Goal: Task Accomplishment & Management: Use online tool/utility

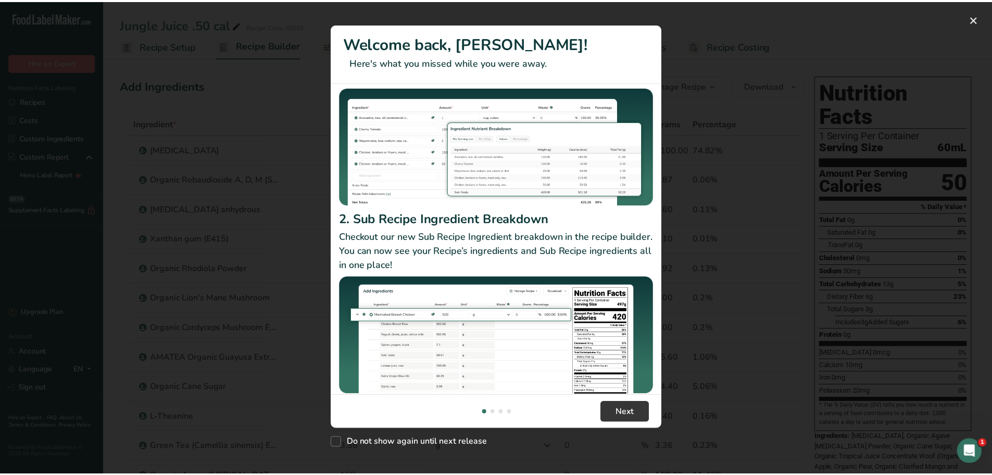
scroll to position [90, 0]
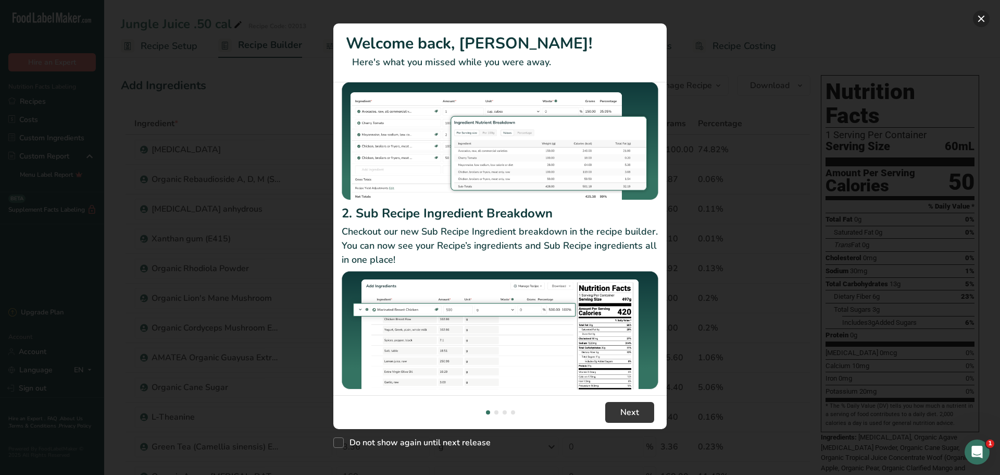
click at [978, 11] on button "New Features" at bounding box center [981, 18] width 17 height 17
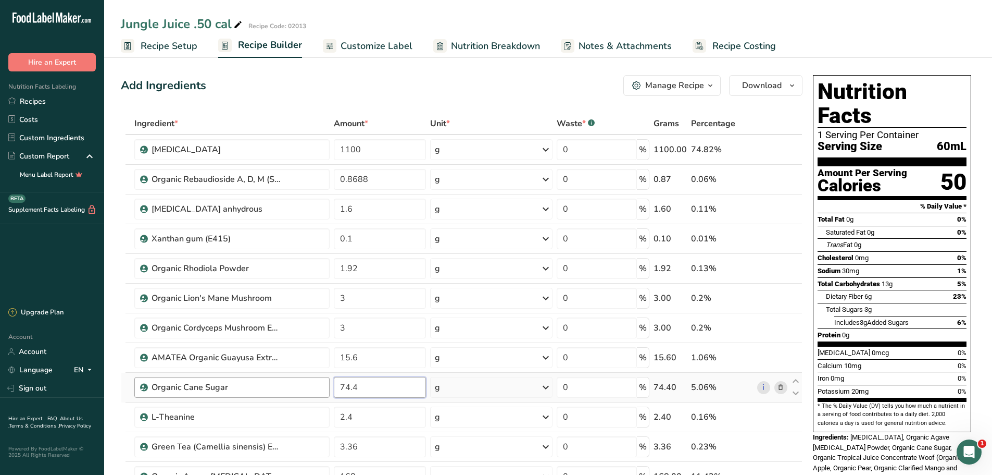
drag, startPoint x: 417, startPoint y: 387, endPoint x: 288, endPoint y: 391, distance: 129.8
click at [288, 391] on tr "Organic Cane Sugar 74.4 g Weight Units g kg mg See more Volume Units l Volume u…" at bounding box center [461, 387] width 681 height 30
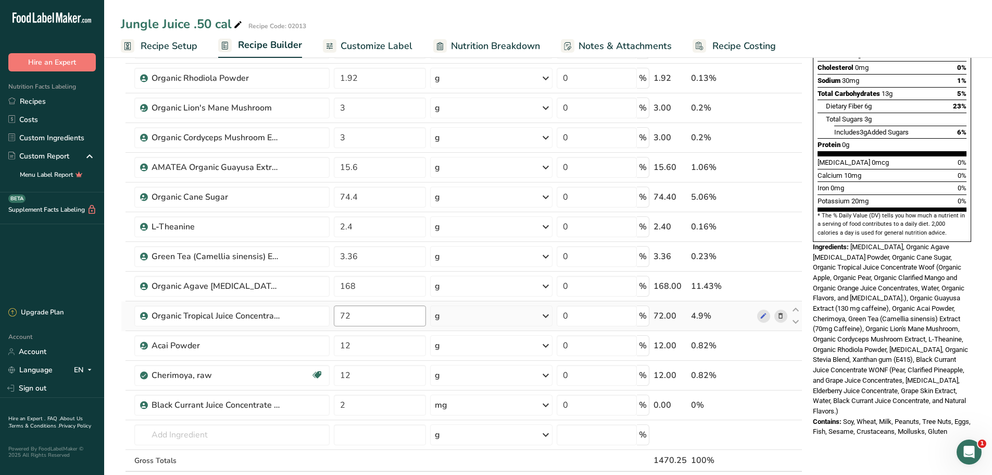
scroll to position [260, 0]
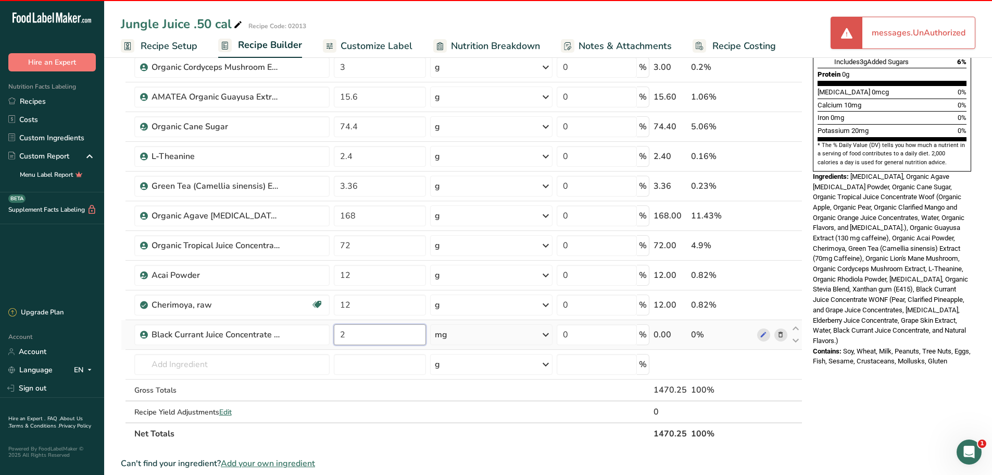
drag, startPoint x: 361, startPoint y: 331, endPoint x: 330, endPoint y: 338, distance: 31.5
click at [330, 338] on tr "Black Currant Juice Concentrate WONF 2 mg Weight Units g kg mg See more Volume …" at bounding box center [461, 335] width 681 height 30
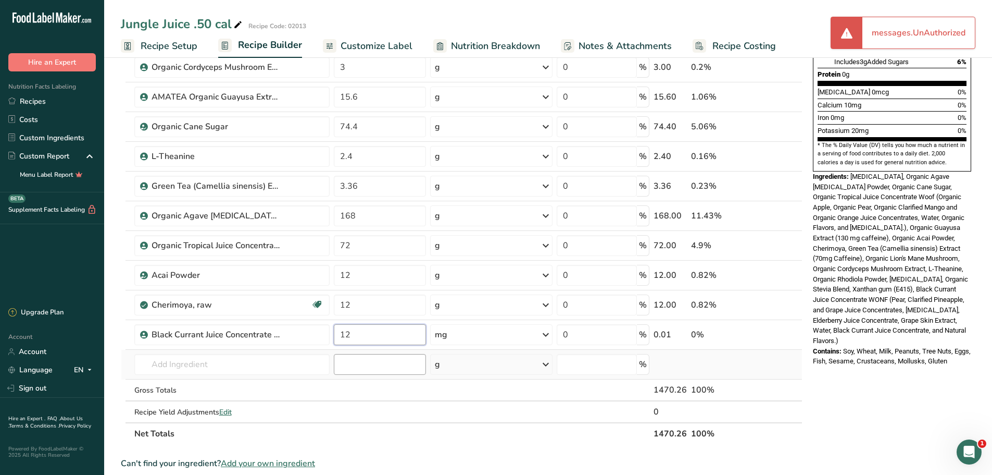
type input "12"
click at [359, 367] on div "Ingredient * Amount * Unit * Waste * .a-a{fill:#347362;}.b-a{fill:#fff;} Grams …" at bounding box center [462, 148] width 682 height 592
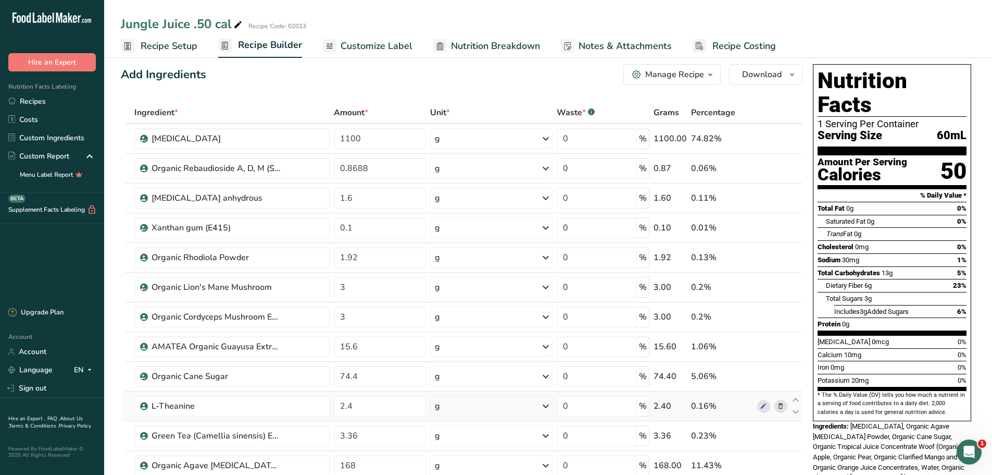
scroll to position [0, 0]
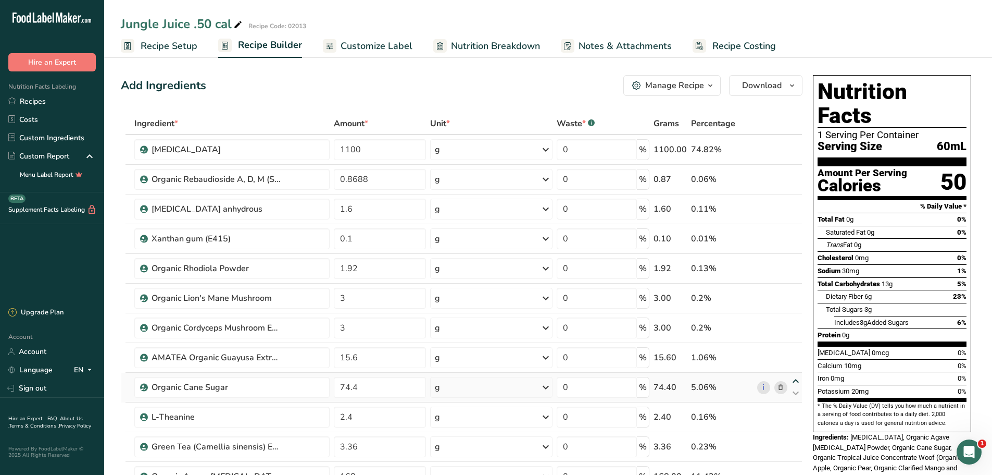
click at [798, 379] on icon at bounding box center [796, 381] width 13 height 8
type input "74.4"
type input "15.6"
click at [798, 379] on icon at bounding box center [796, 381] width 13 height 8
type input "15.6"
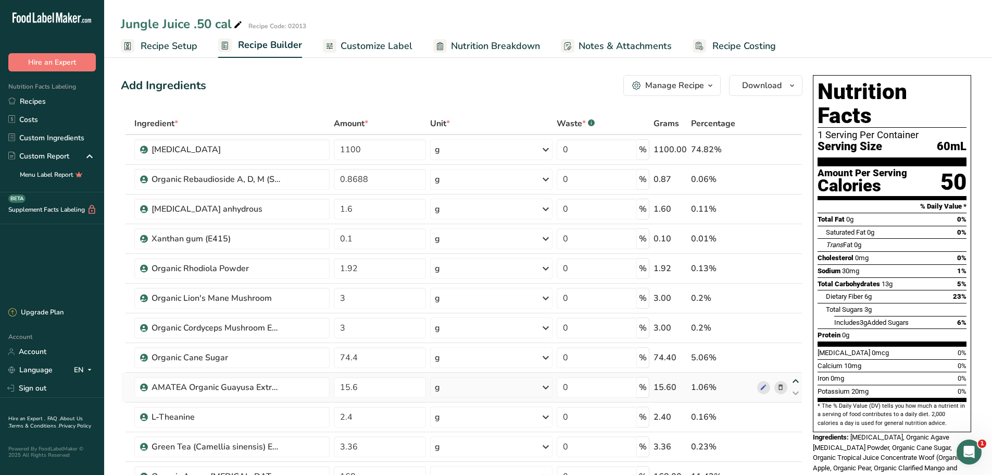
type input "74.4"
click at [39, 107] on link "Recipes" at bounding box center [52, 101] width 104 height 18
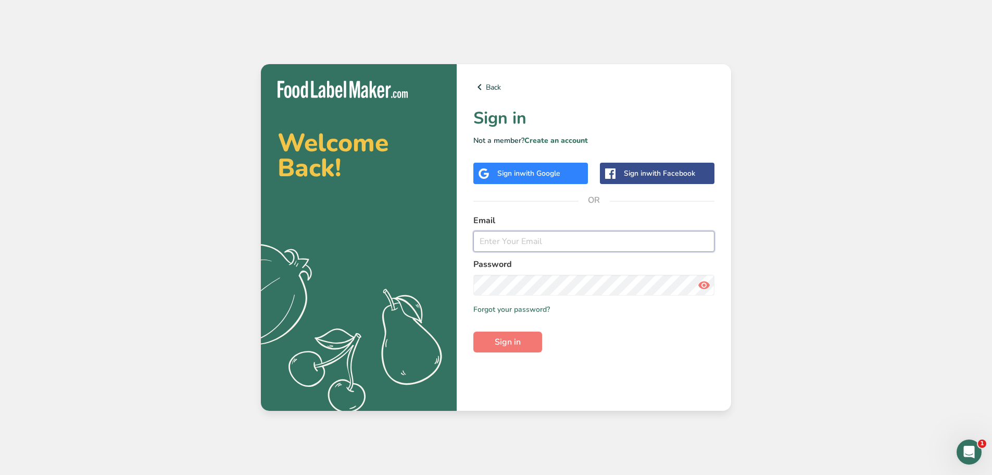
click at [504, 239] on input "email" at bounding box center [594, 241] width 241 height 21
click at [474, 331] on button "Sign in" at bounding box center [508, 341] width 69 height 21
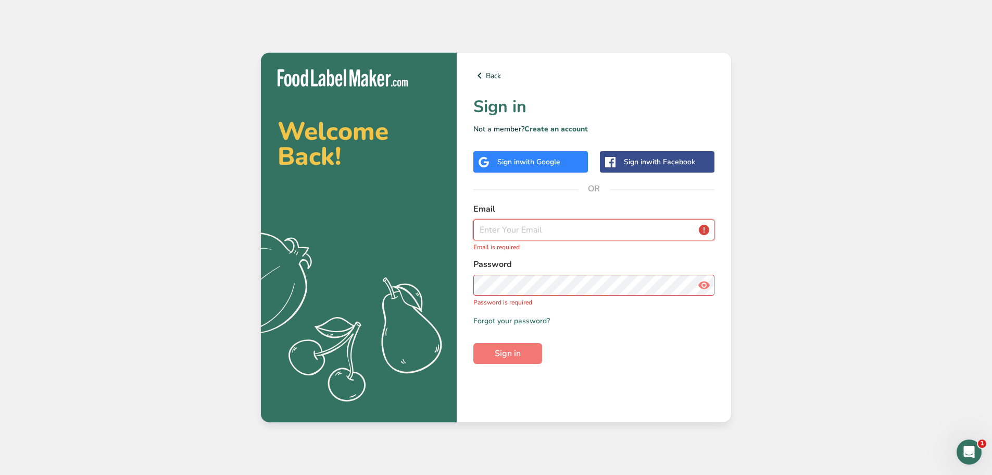
type input "[EMAIL_ADDRESS][DOMAIN_NAME]"
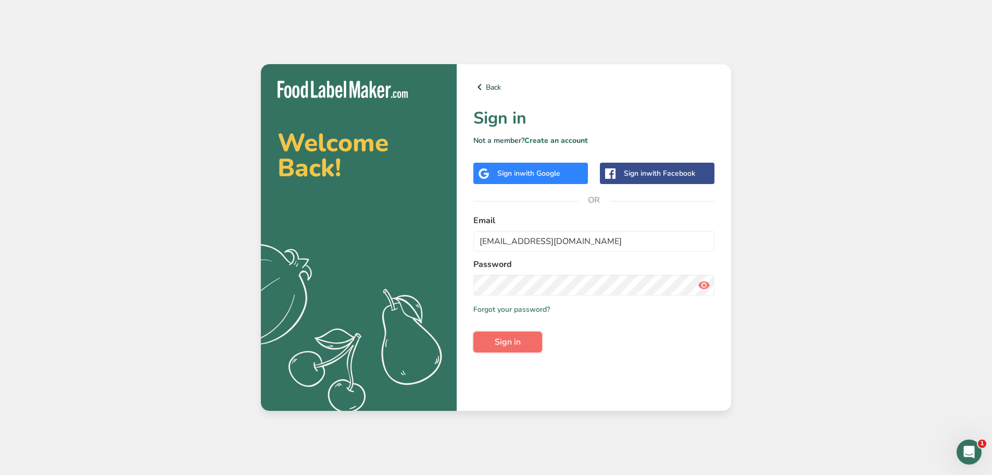
click at [496, 342] on span "Sign in" at bounding box center [508, 341] width 26 height 13
click at [510, 347] on span "Sign in" at bounding box center [508, 341] width 26 height 13
click at [590, 238] on input "[EMAIL_ADDRESS][DOMAIN_NAME]" at bounding box center [594, 241] width 241 height 21
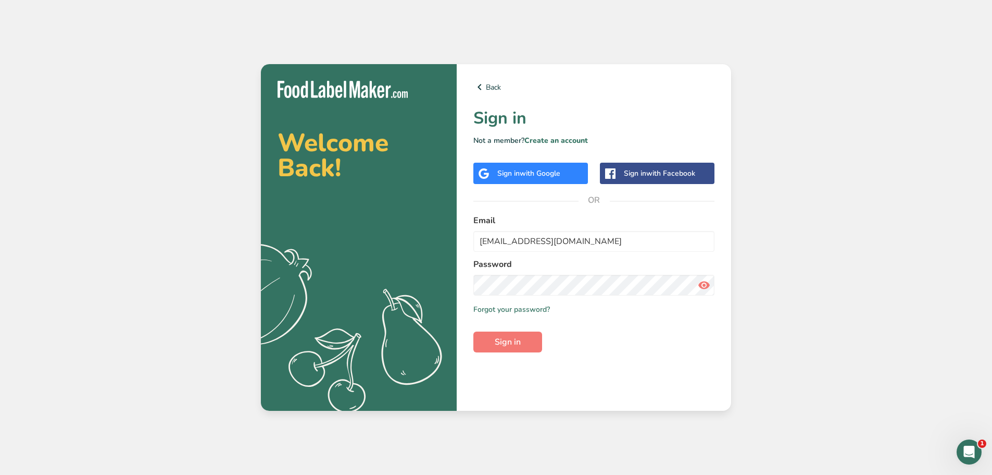
click at [572, 345] on form "Email [EMAIL_ADDRESS][DOMAIN_NAME] Password Remember me Forgot your password? S…" at bounding box center [594, 283] width 241 height 138
click at [499, 334] on button "Sign in" at bounding box center [508, 341] width 69 height 21
click at [502, 308] on link "Forgot your password?" at bounding box center [512, 309] width 77 height 11
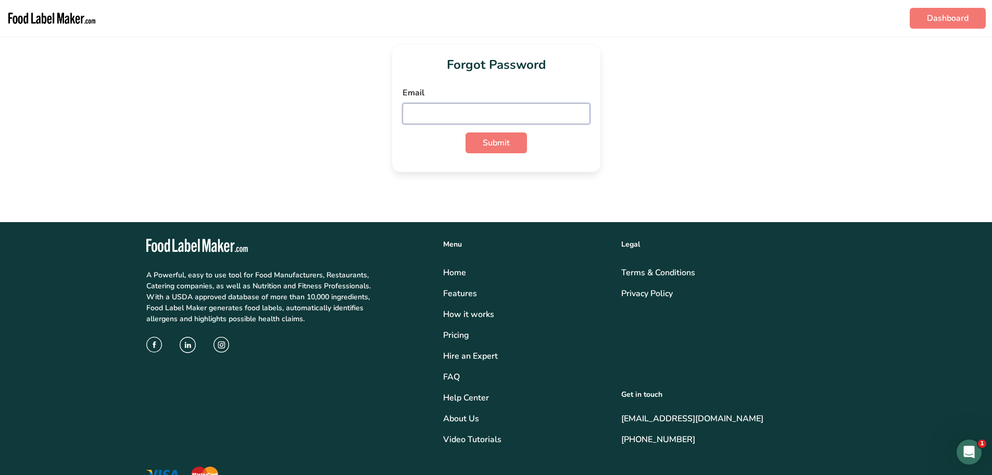
click at [470, 117] on input "email" at bounding box center [497, 113] width 188 height 21
type input "[EMAIL_ADDRESS][DOMAIN_NAME]"
click at [466, 132] on button "Submit" at bounding box center [496, 142] width 61 height 21
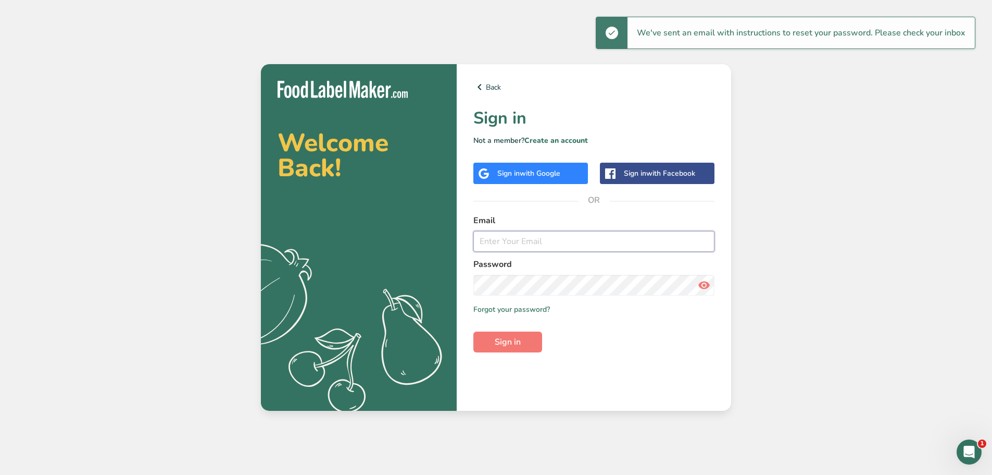
click at [504, 241] on input "email" at bounding box center [594, 241] width 241 height 21
type input "[EMAIL_ADDRESS][DOMAIN_NAME]"
click at [474, 331] on button "Sign in" at bounding box center [508, 341] width 69 height 21
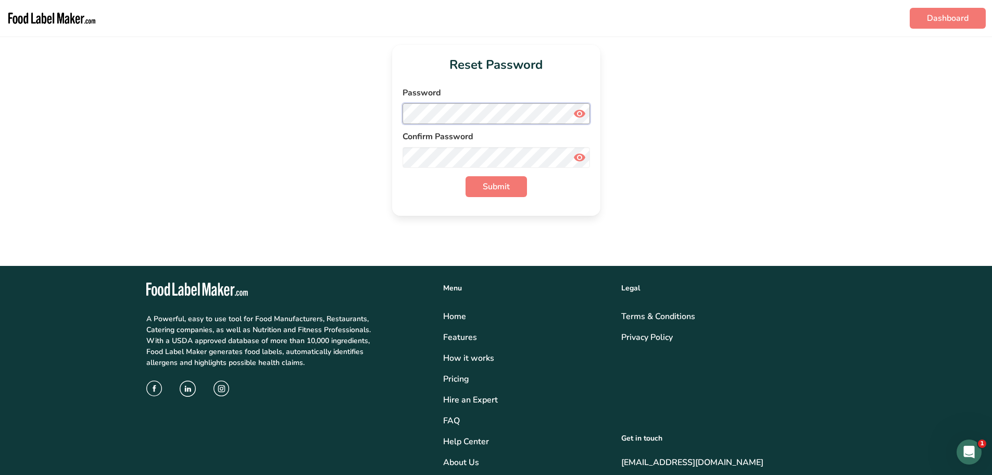
click at [370, 121] on div "Reset Password Password Confirm Password Submit" at bounding box center [496, 130] width 959 height 171
click at [505, 187] on span "Submit" at bounding box center [496, 186] width 27 height 13
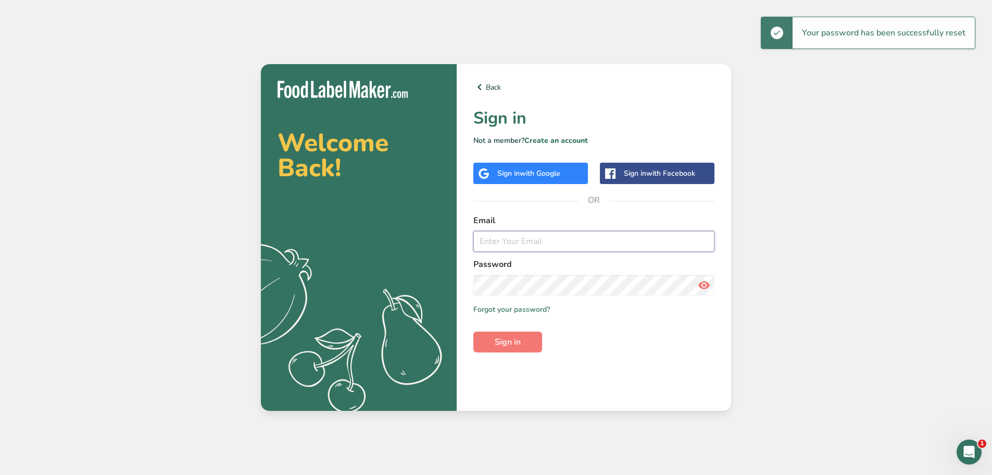
click at [500, 244] on input "email" at bounding box center [594, 241] width 241 height 21
type input "naorbrands@gmail.com"
click at [474, 331] on button "Sign in" at bounding box center [508, 341] width 69 height 21
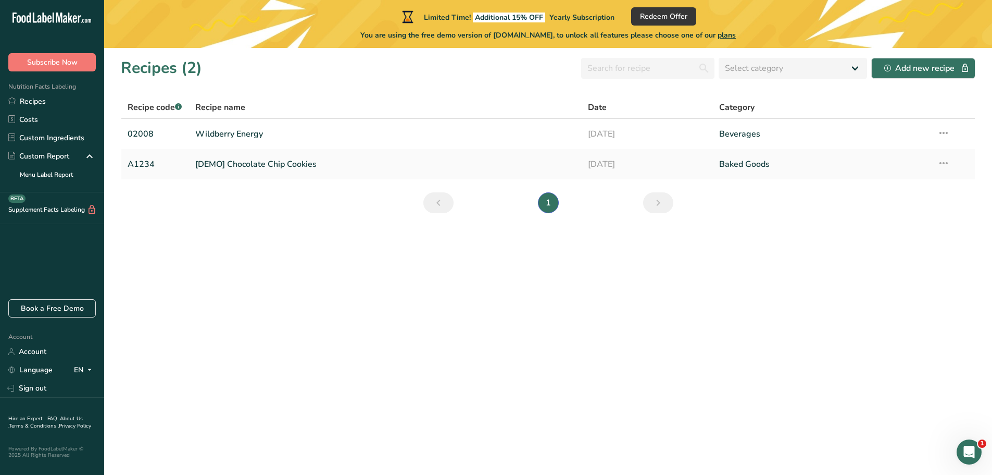
click at [437, 201] on icon "Previous page" at bounding box center [438, 202] width 13 height 19
click at [660, 206] on icon "Next page" at bounding box center [658, 202] width 13 height 19
click at [45, 106] on link "Recipes" at bounding box center [52, 101] width 104 height 18
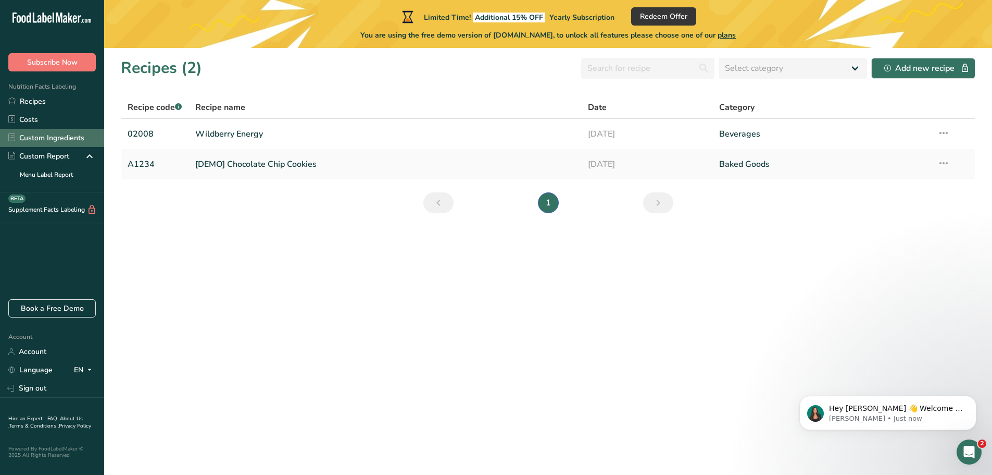
click at [44, 137] on link "Custom Ingredients" at bounding box center [52, 138] width 104 height 18
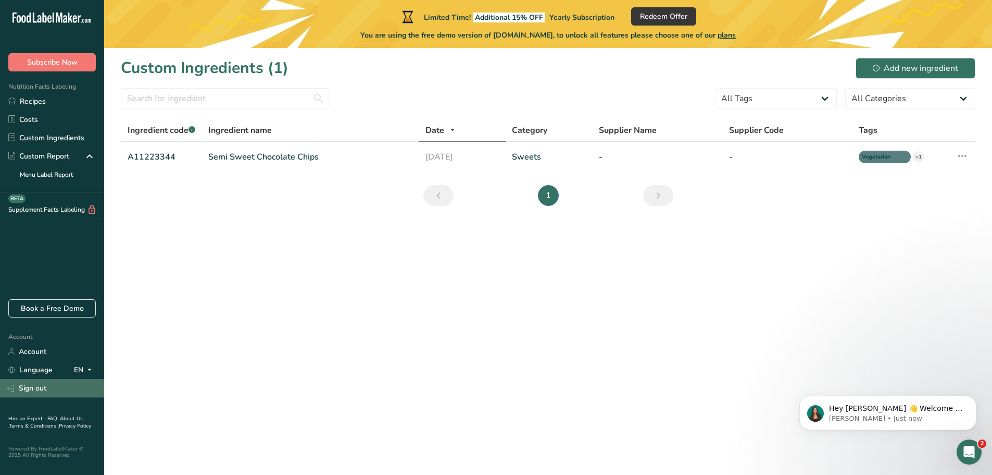
click at [31, 391] on link "Sign out" at bounding box center [52, 388] width 104 height 18
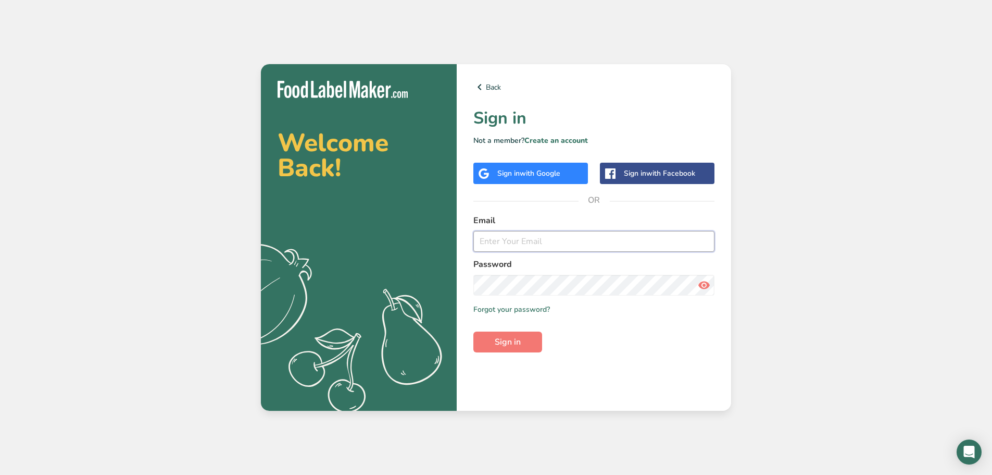
click at [486, 235] on input "email" at bounding box center [594, 241] width 241 height 21
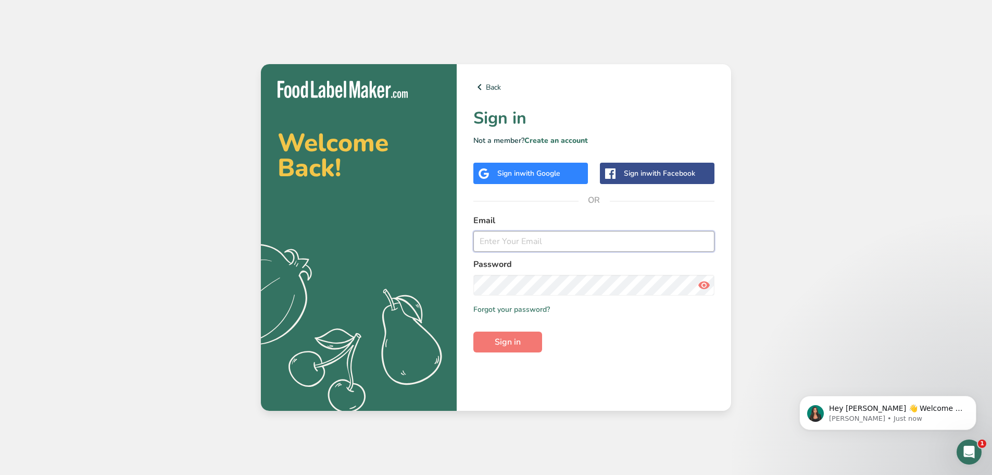
type input "[EMAIL_ADDRESS][DOMAIN_NAME]"
click at [506, 337] on span "Sign in" at bounding box center [508, 341] width 26 height 13
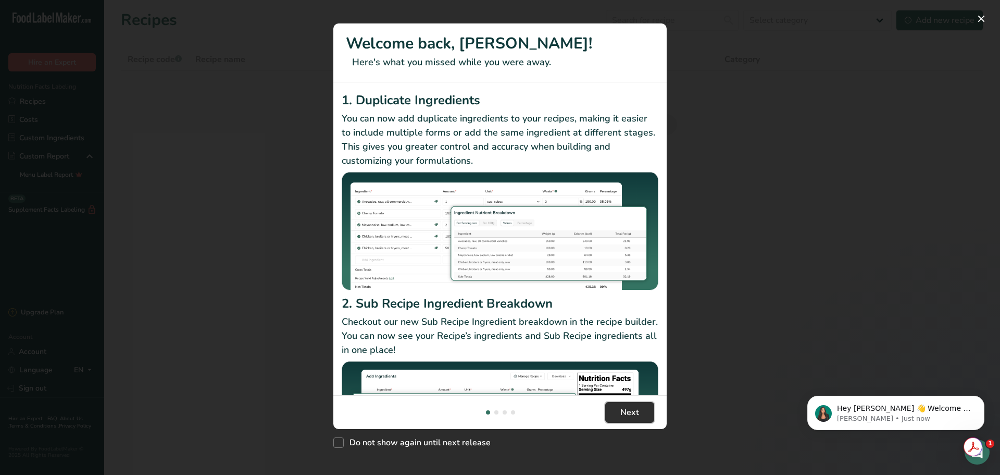
click at [620, 416] on button "Next" at bounding box center [629, 412] width 49 height 21
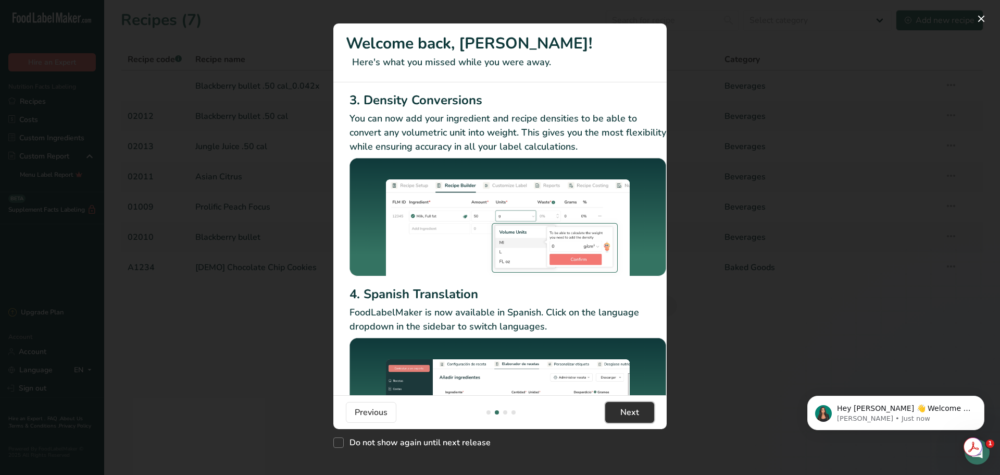
click at [620, 416] on button "Next" at bounding box center [629, 412] width 49 height 21
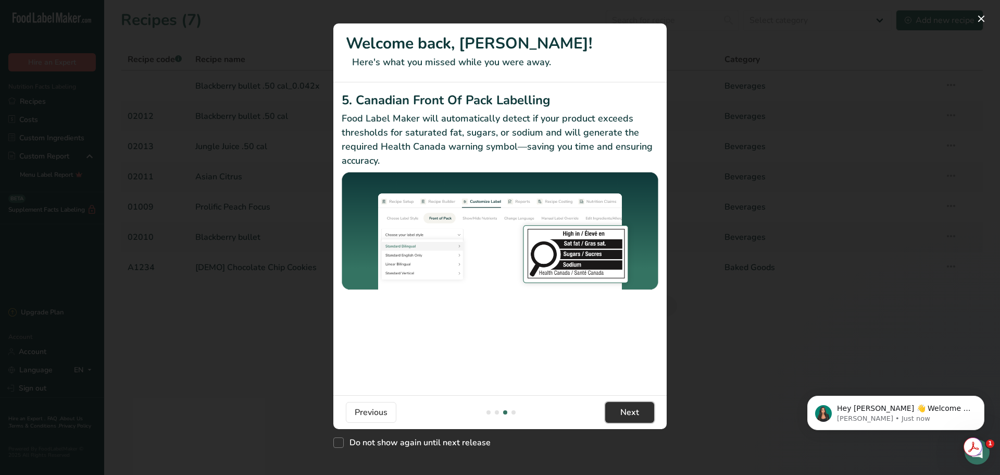
click at [620, 416] on button "Next" at bounding box center [629, 412] width 49 height 21
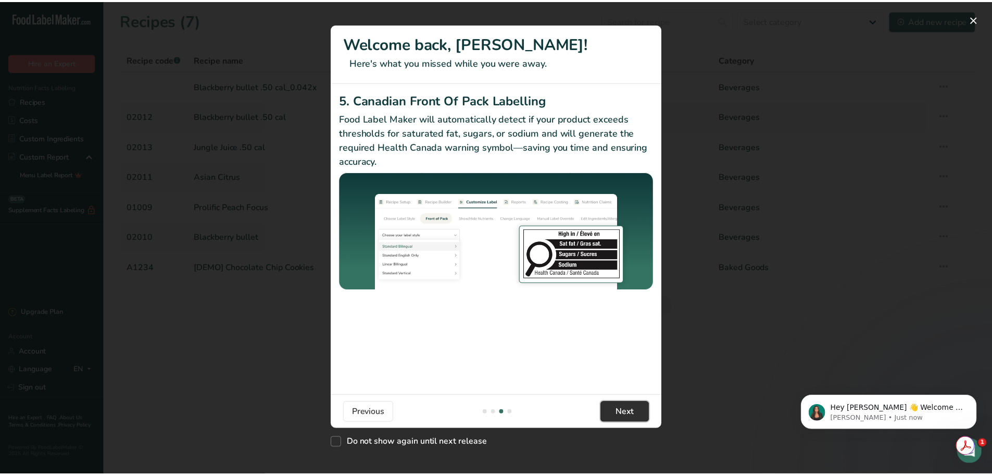
scroll to position [0, 992]
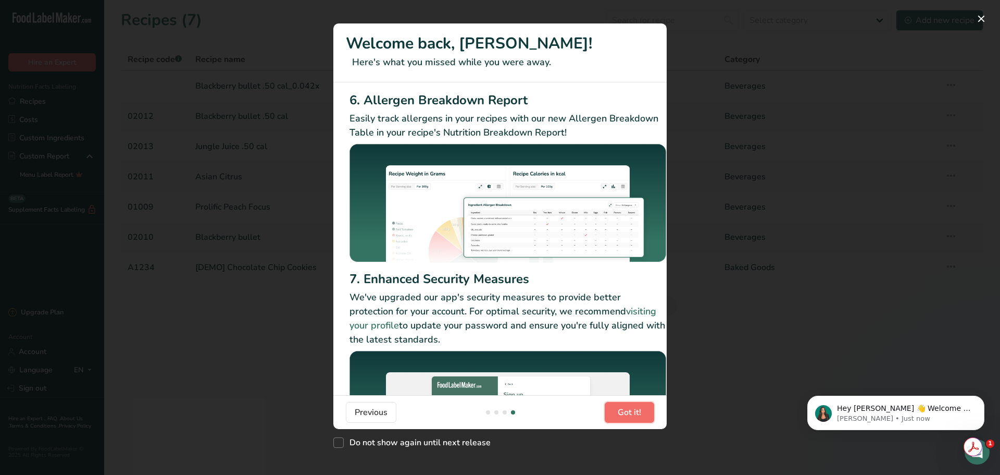
click at [620, 416] on span "Got it!" at bounding box center [629, 412] width 23 height 13
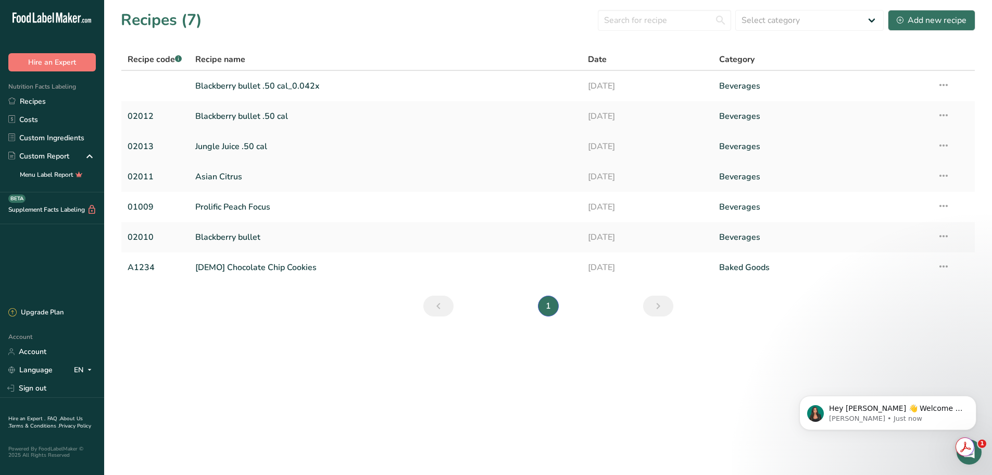
click at [238, 144] on link "Jungle Juice .50 cal" at bounding box center [385, 146] width 381 height 22
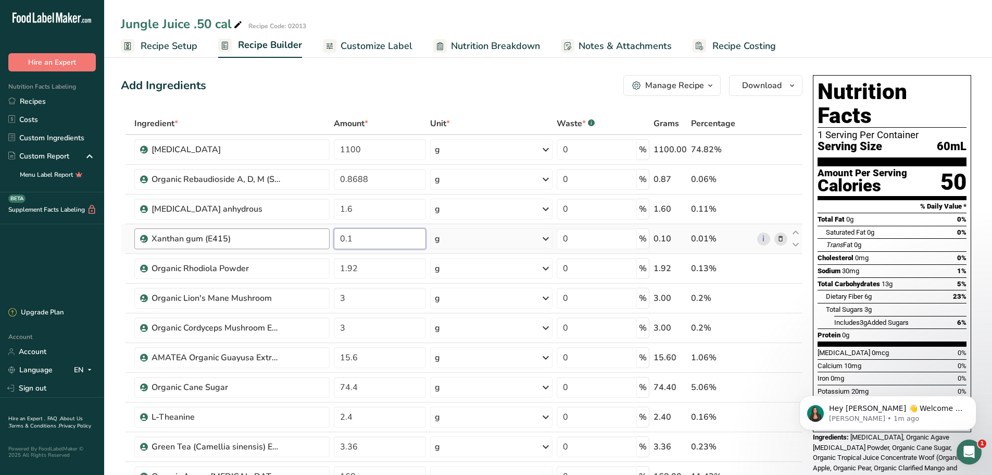
drag, startPoint x: 387, startPoint y: 235, endPoint x: 321, endPoint y: 238, distance: 65.7
click at [321, 238] on tr "Xanthan gum (E415) 0.1 g Portions 100 gram Weight Units g kg mg See more Volume…" at bounding box center [461, 239] width 681 height 30
type input "2.4"
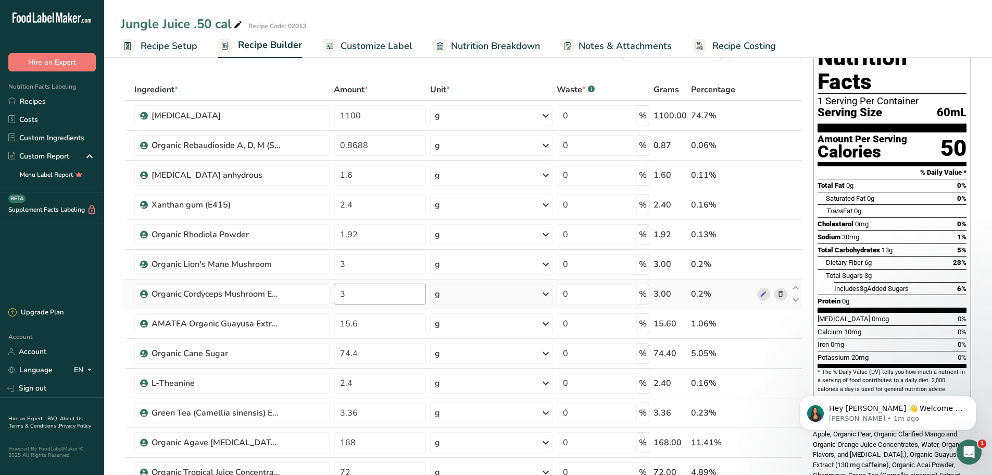
scroll to position [52, 0]
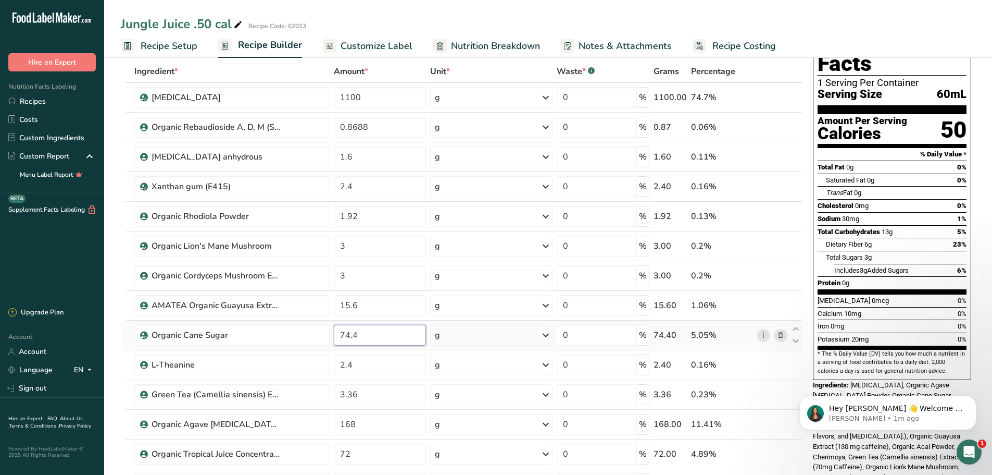
click at [365, 332] on input "74.4" at bounding box center [380, 335] width 92 height 21
type input "72"
